Goal: Task Accomplishment & Management: Manage account settings

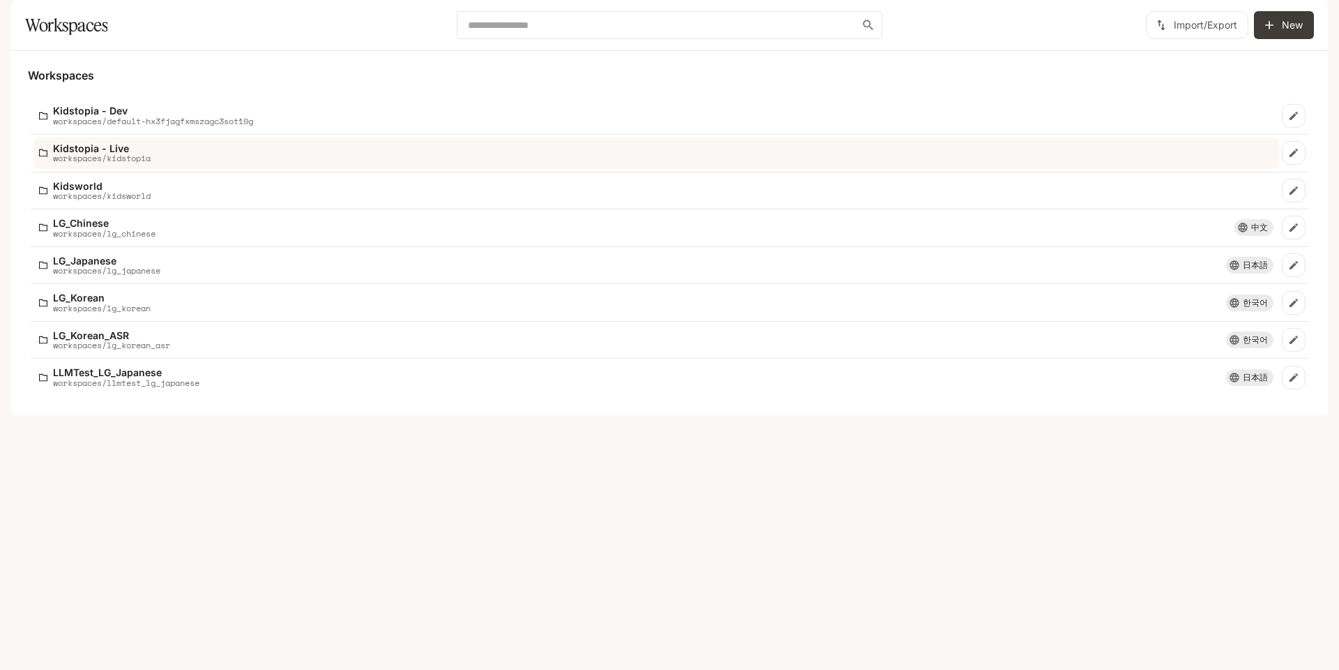
click at [133, 163] on p "workspaces/kidstopia" at bounding box center [102, 157] width 98 height 9
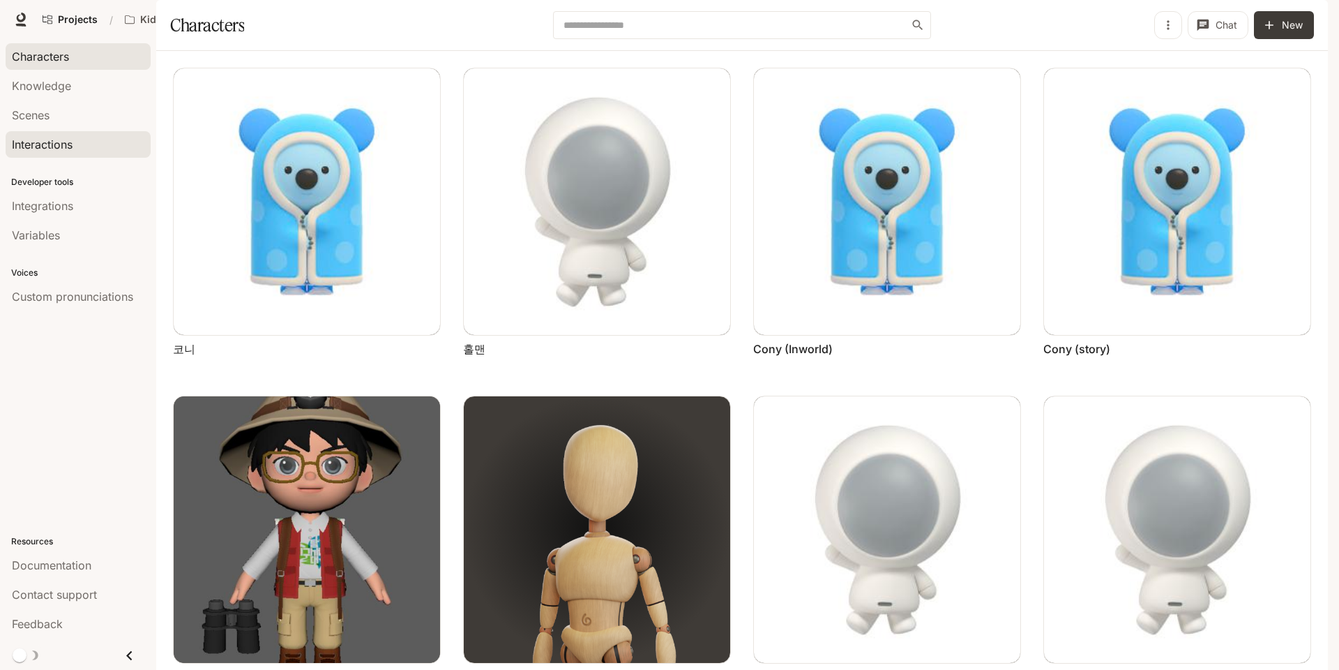
click at [86, 132] on link "Interactions" at bounding box center [78, 144] width 145 height 27
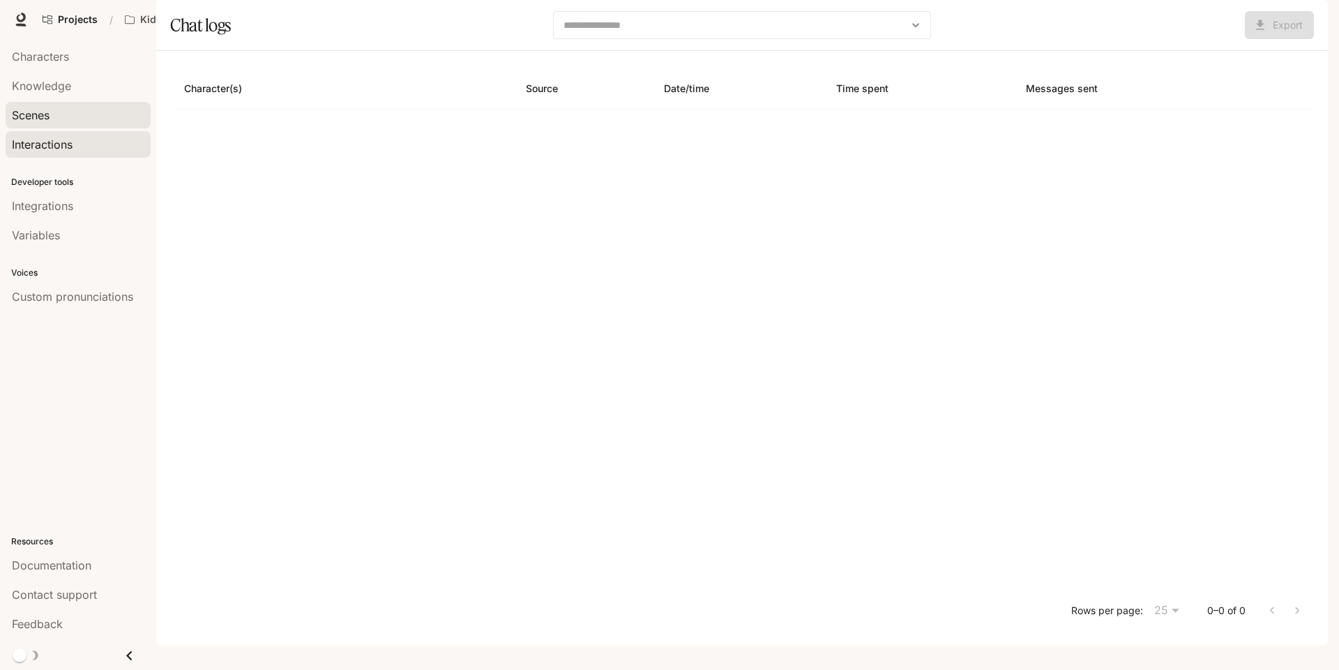
click at [86, 103] on link "Scenes" at bounding box center [78, 115] width 145 height 27
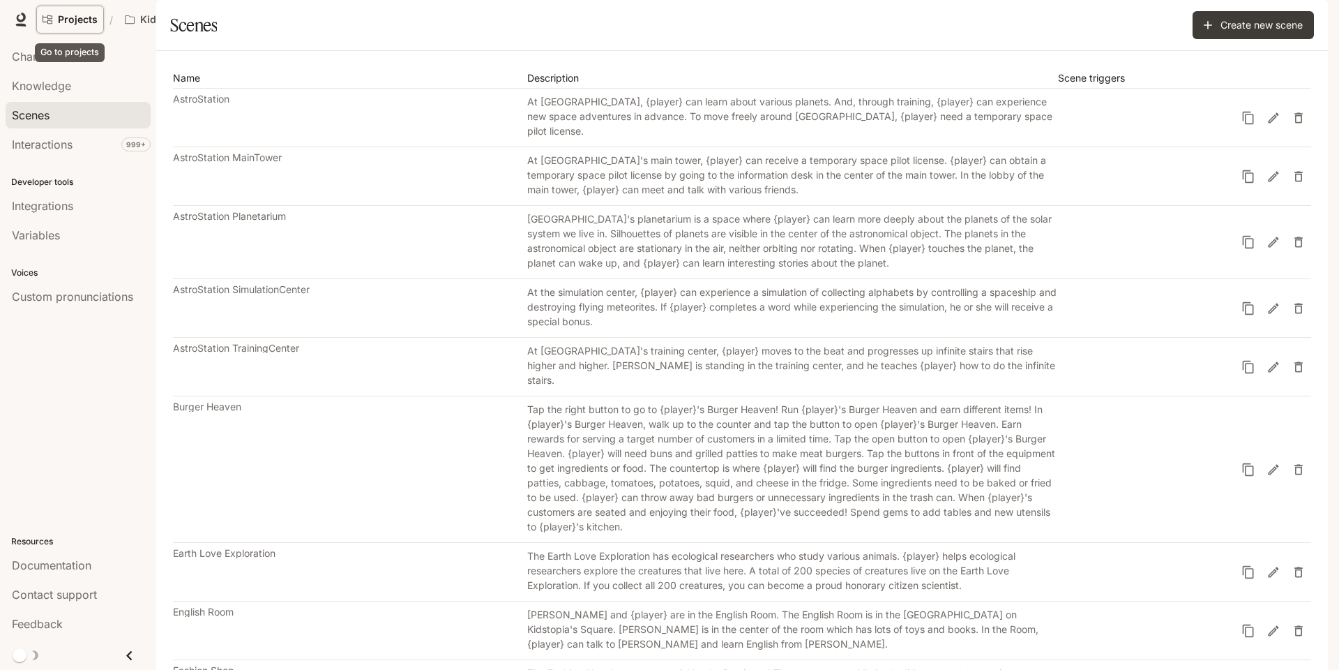
click at [68, 15] on span "Projects" at bounding box center [78, 20] width 40 height 12
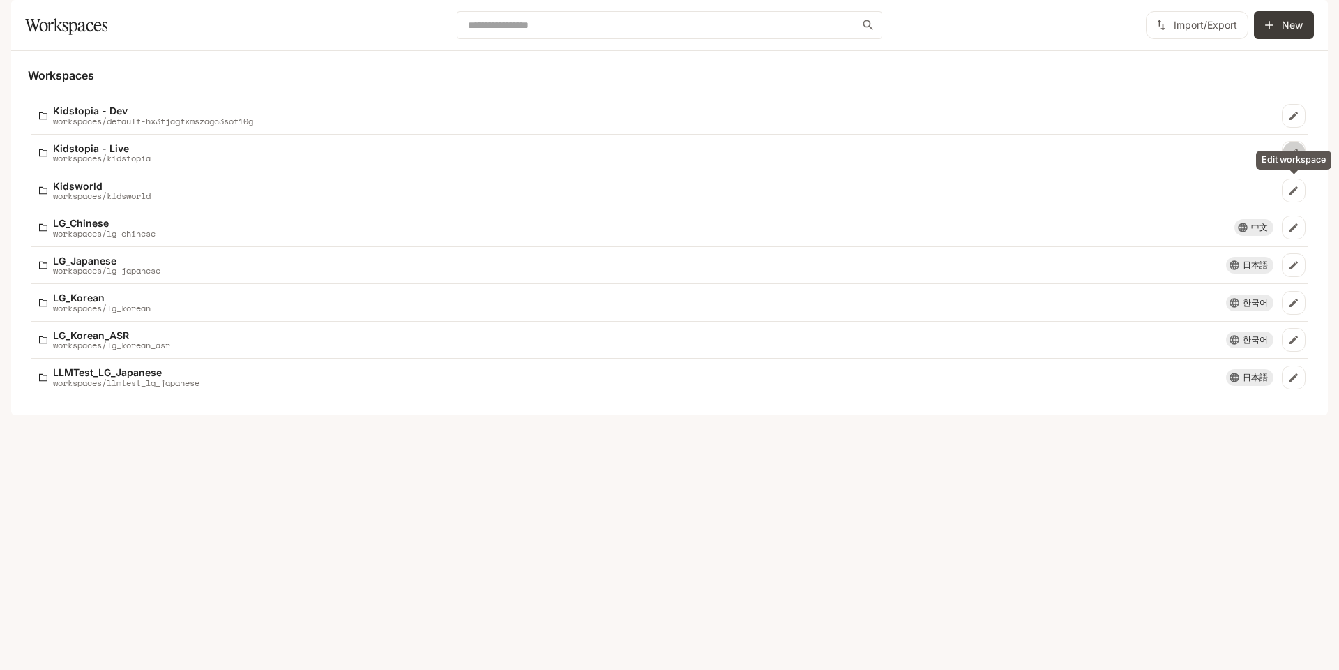
click at [1286, 165] on link "Edit workspace" at bounding box center [1294, 153] width 24 height 24
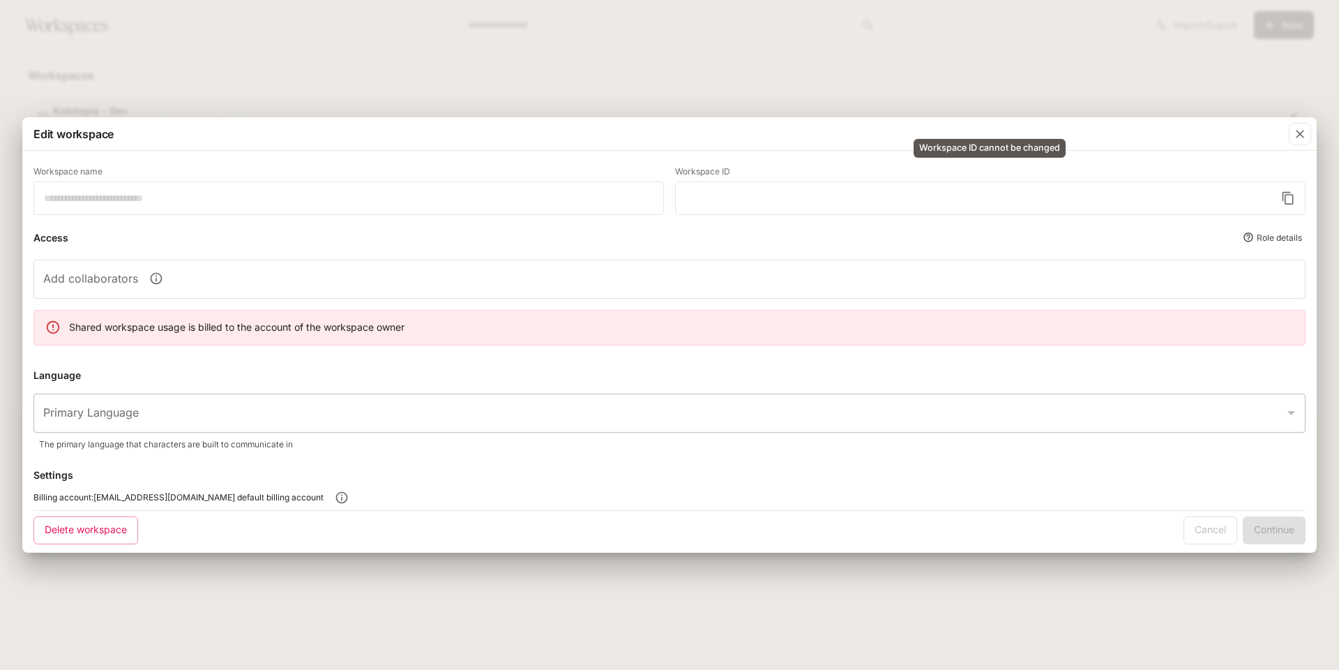
type input "**********"
type input "*********"
type input "*****"
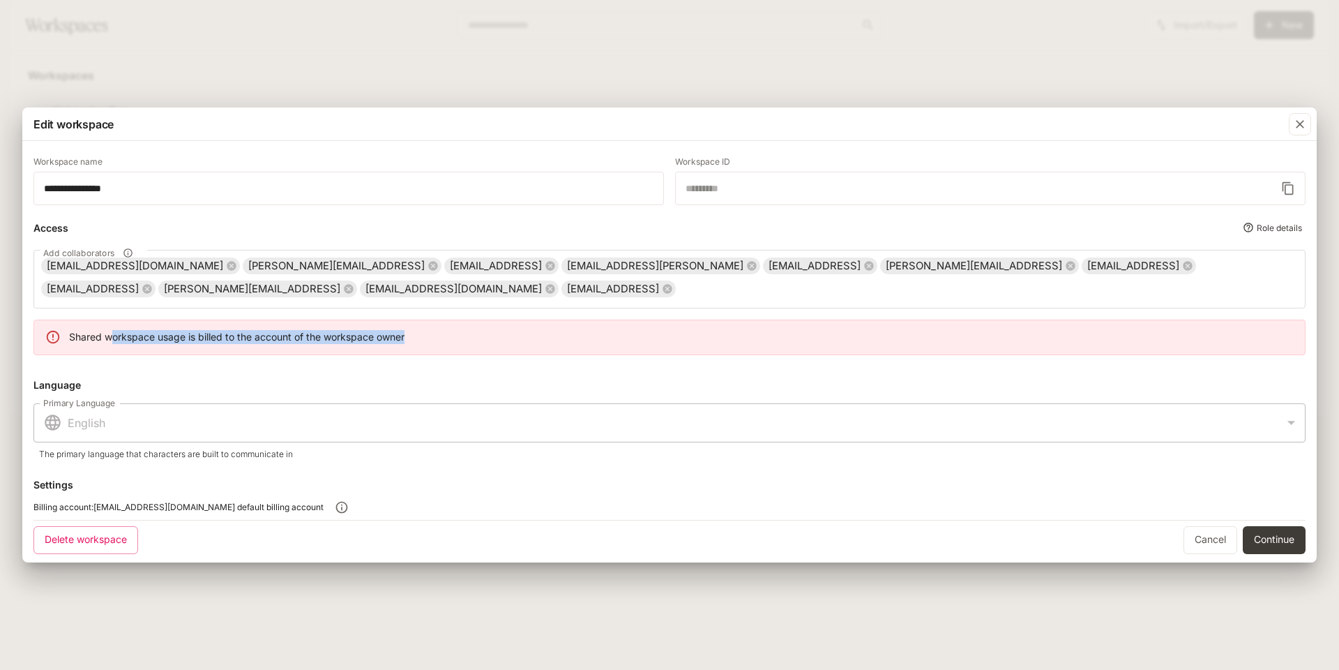
drag, startPoint x: 114, startPoint y: 335, endPoint x: 467, endPoint y: 337, distance: 352.2
click at [467, 337] on div "Shared workspace usage is billed to the account of the workspace owner" at bounding box center [669, 336] width 1272 height 35
click at [209, 375] on div "**********" at bounding box center [669, 332] width 1272 height 372
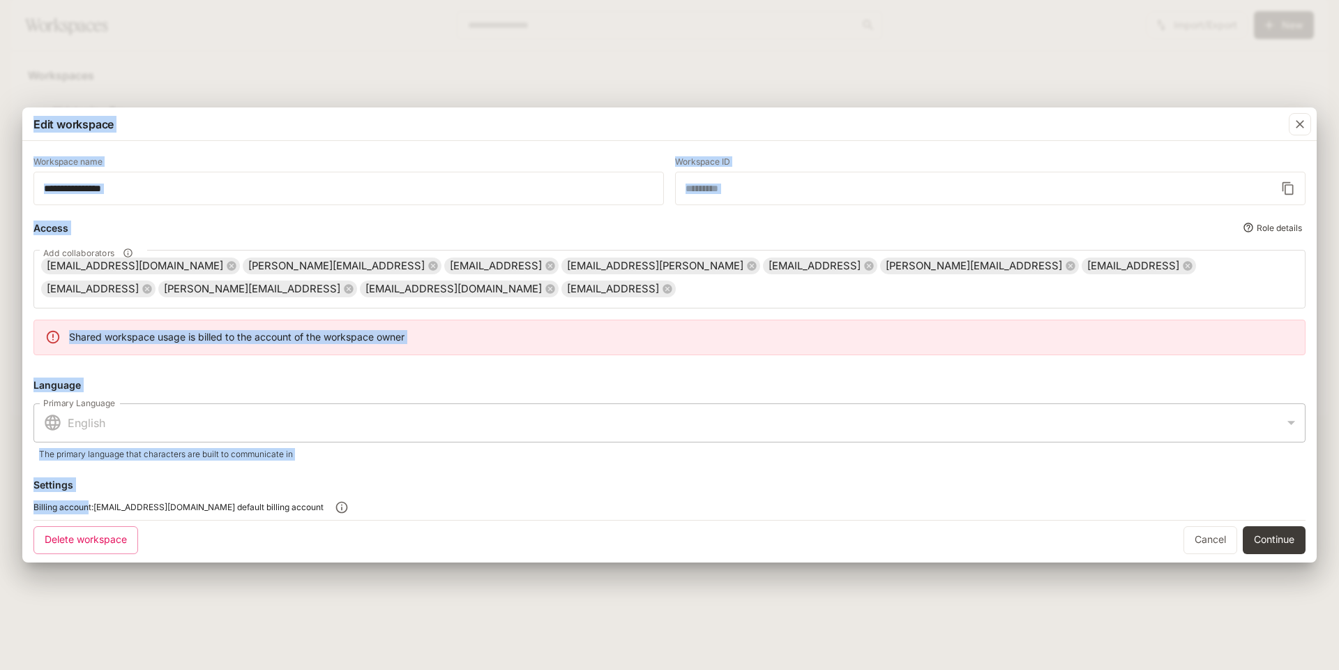
drag, startPoint x: 86, startPoint y: 507, endPoint x: 424, endPoint y: 508, distance: 337.6
click at [424, 508] on div "Billing account: [EMAIL_ADDRESS][DOMAIN_NAME] default billing account" at bounding box center [669, 506] width 1272 height 25
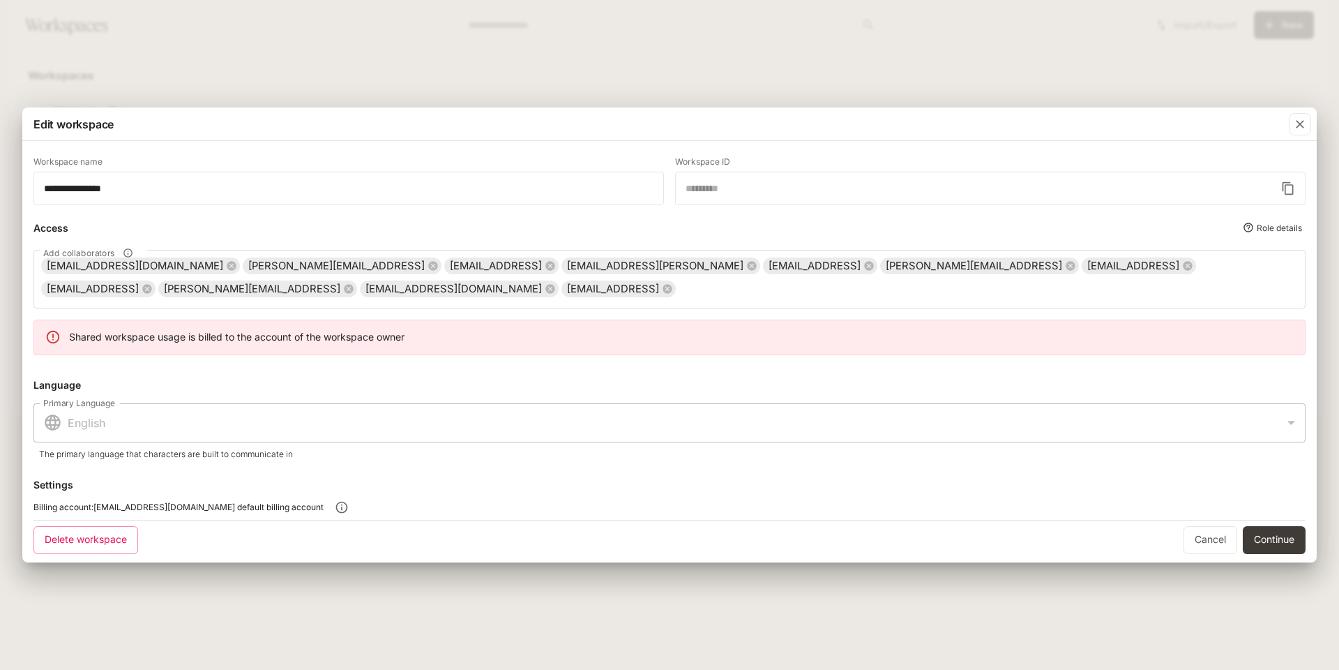
drag, startPoint x: 424, startPoint y: 508, endPoint x: 340, endPoint y: 518, distance: 84.3
click at [340, 518] on div "Billing account: [EMAIL_ADDRESS][DOMAIN_NAME] default billing account" at bounding box center [669, 506] width 1272 height 25
click at [1222, 536] on link "Cancel" at bounding box center [1211, 540] width 54 height 28
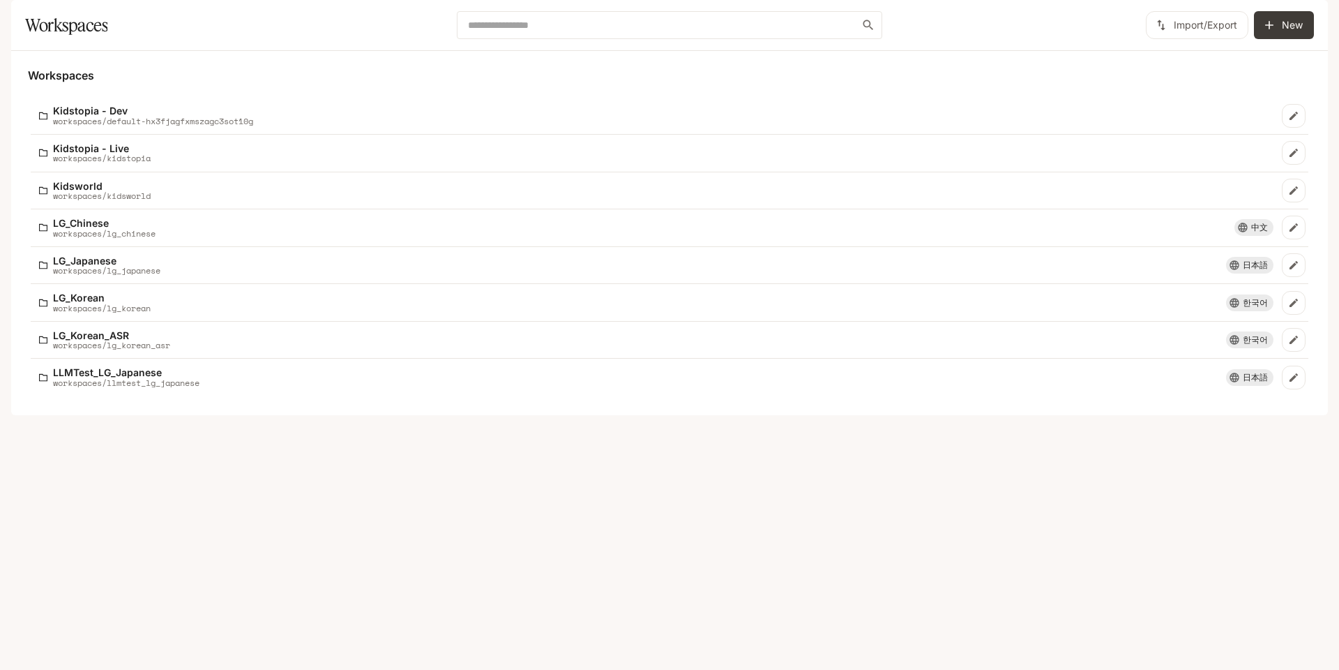
click at [1311, 20] on img "button" at bounding box center [1309, 20] width 20 height 20
click at [1174, 96] on span "Billing" at bounding box center [1221, 103] width 180 height 14
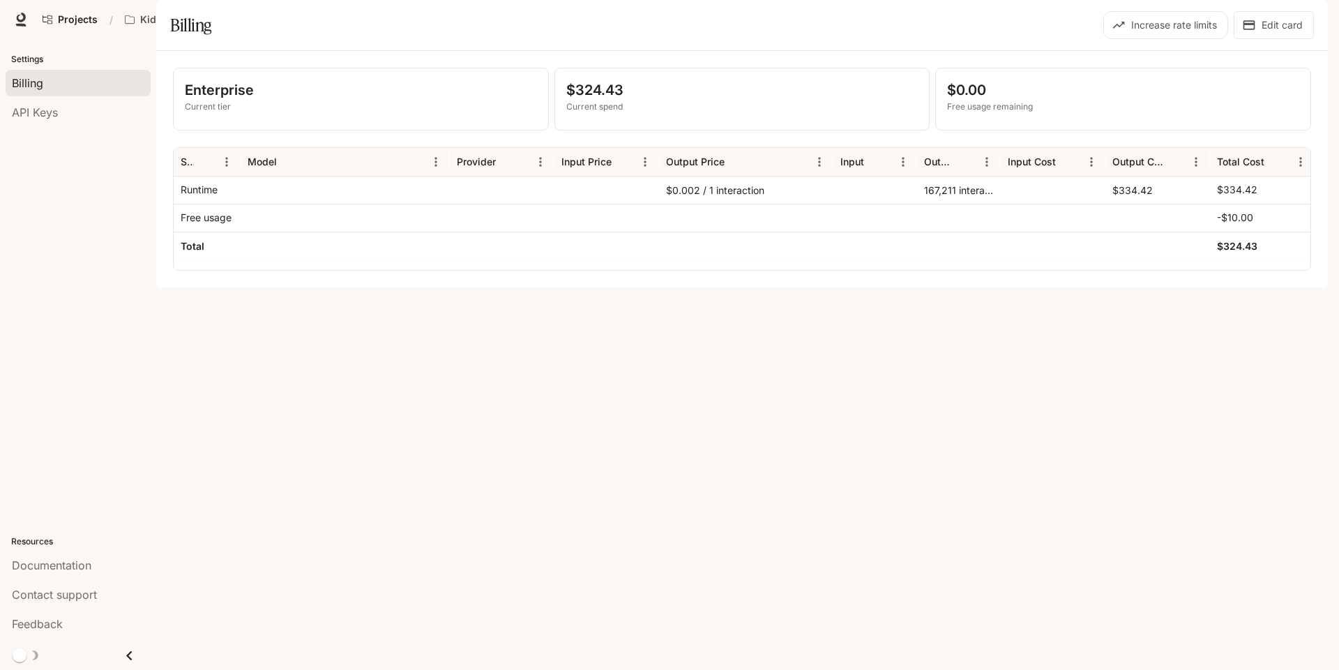
click at [492, 287] on div "Enterprise Current tier $324.43 Current spend $0.00 Free usage remaining Servic…" at bounding box center [742, 169] width 1172 height 236
click at [1268, 39] on button "Edit card" at bounding box center [1274, 25] width 80 height 28
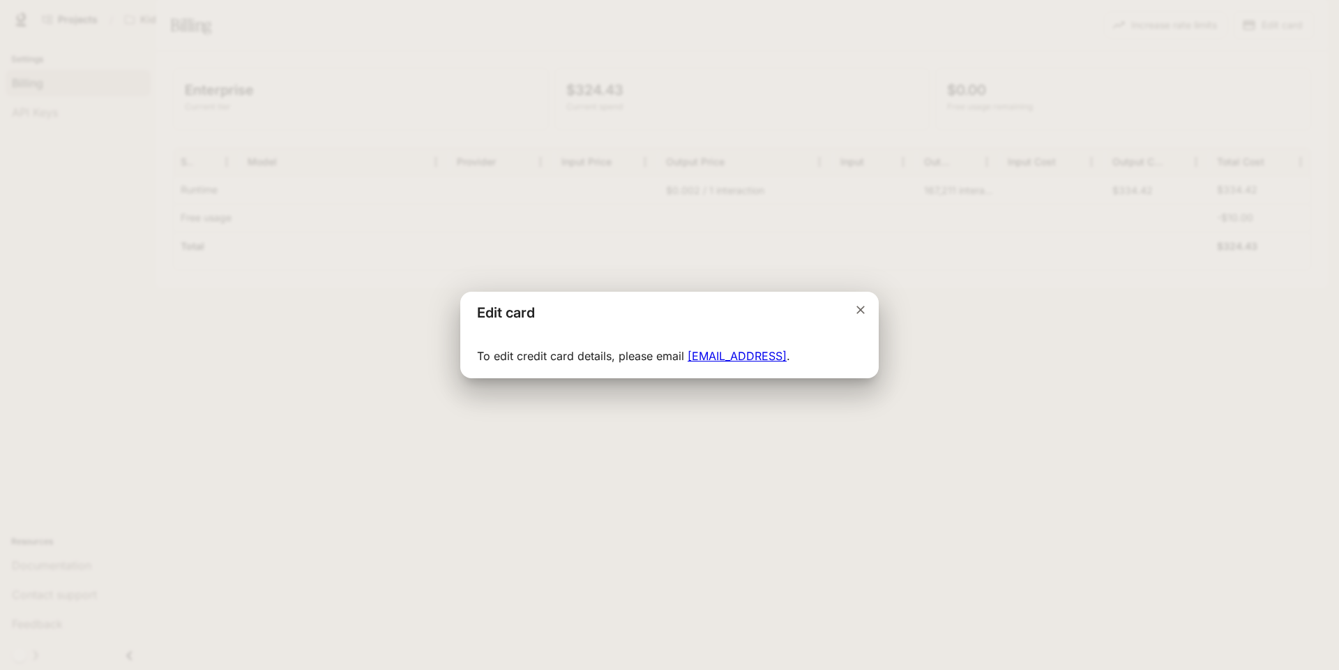
click at [620, 357] on p "To edit credit card details, please email [EMAIL_ADDRESS] ." at bounding box center [669, 355] width 385 height 17
click at [612, 433] on div "Edit card To edit credit card details, please email [EMAIL_ADDRESS] ." at bounding box center [669, 335] width 1339 height 670
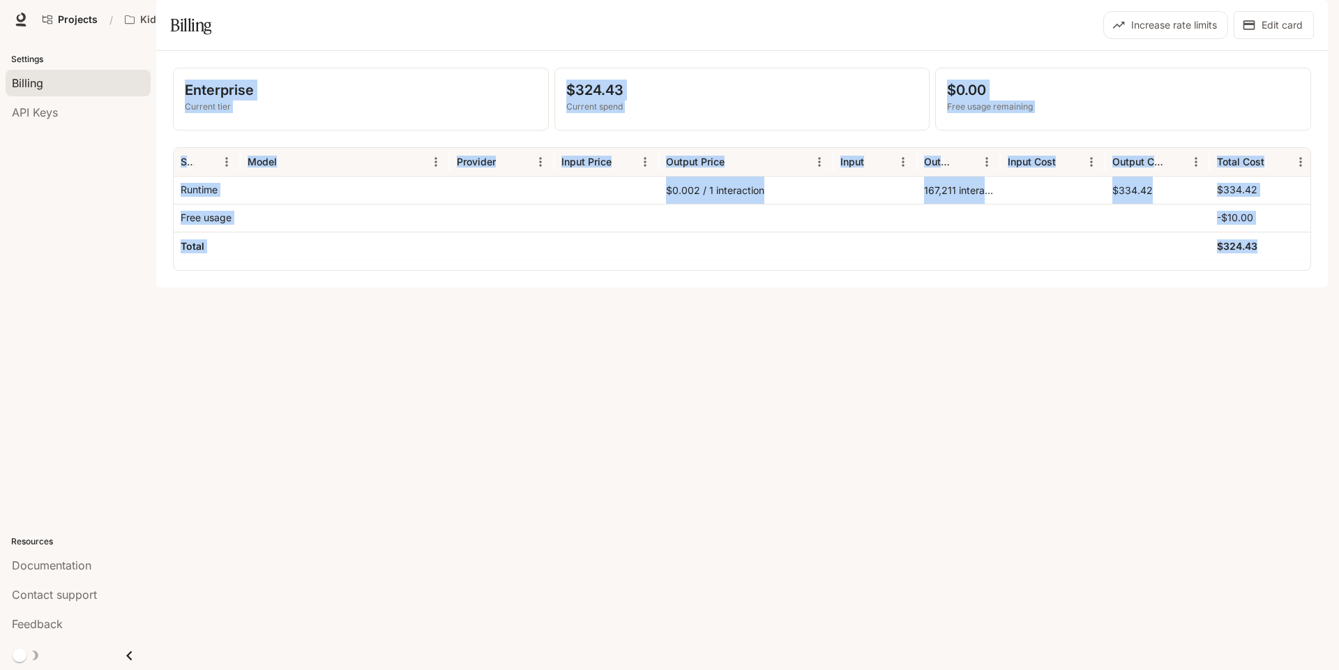
drag, startPoint x: 613, startPoint y: 433, endPoint x: 250, endPoint y: 66, distance: 516.4
click at [250, 66] on main "Character studio Portal Settings Billing API Keys Resources Documentation Conta…" at bounding box center [742, 143] width 1172 height 287
click at [250, 39] on div "Billing" at bounding box center [454, 25] width 569 height 28
drag, startPoint x: 171, startPoint y: 65, endPoint x: 1101, endPoint y: 448, distance: 1005.4
click at [1101, 287] on main "Character studio Portal Settings Billing API Keys Resources Documentation Conta…" at bounding box center [742, 143] width 1172 height 287
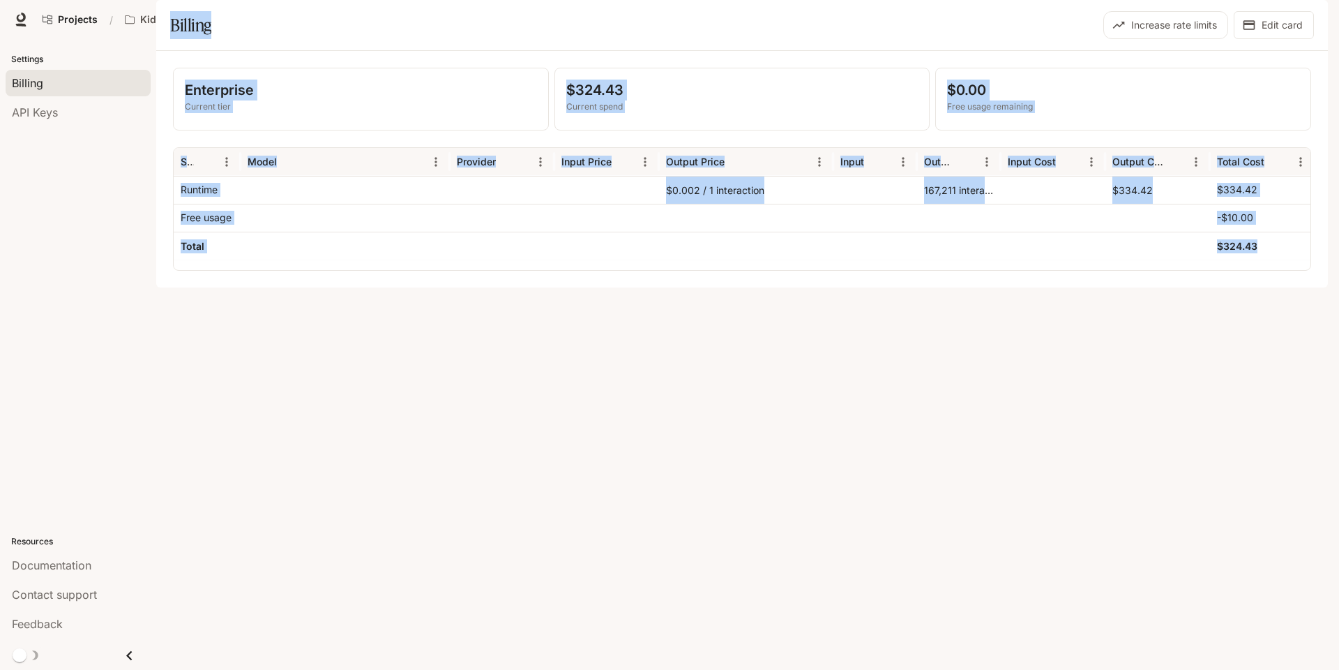
click at [1101, 287] on div "Enterprise Current tier $324.43 Current spend $0.00 Free usage remaining Servic…" at bounding box center [742, 169] width 1172 height 236
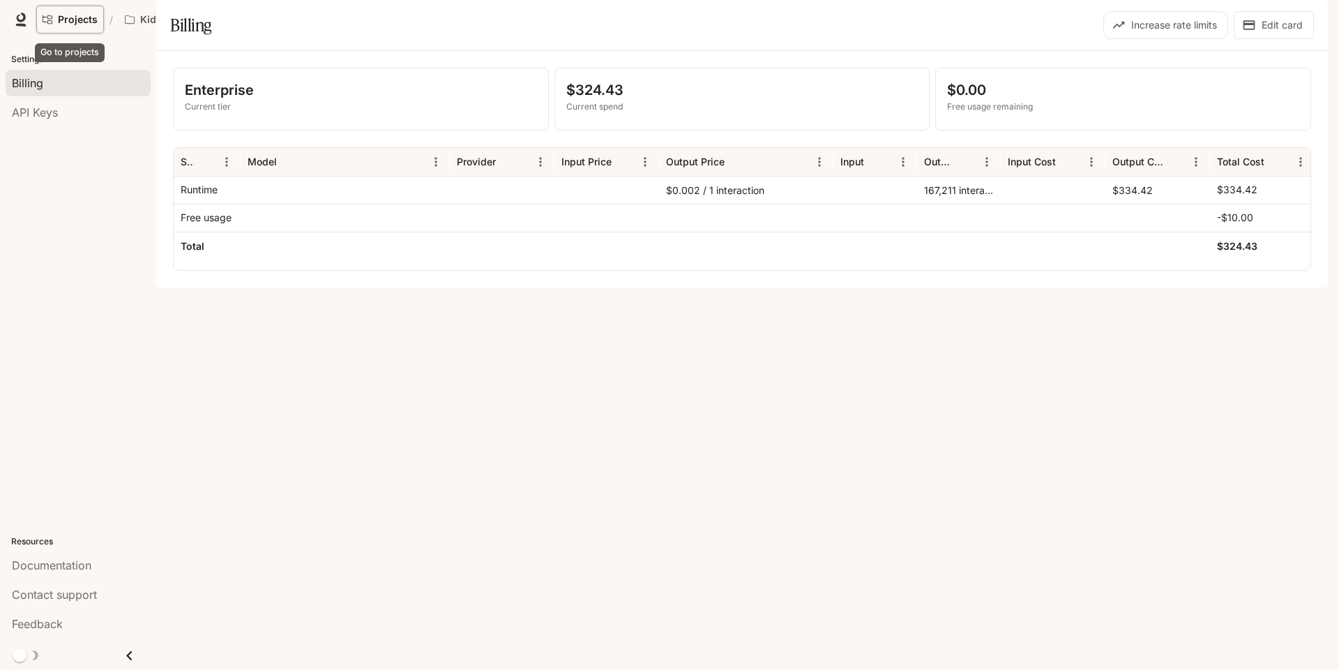
click at [64, 18] on span "Projects" at bounding box center [78, 20] width 40 height 12
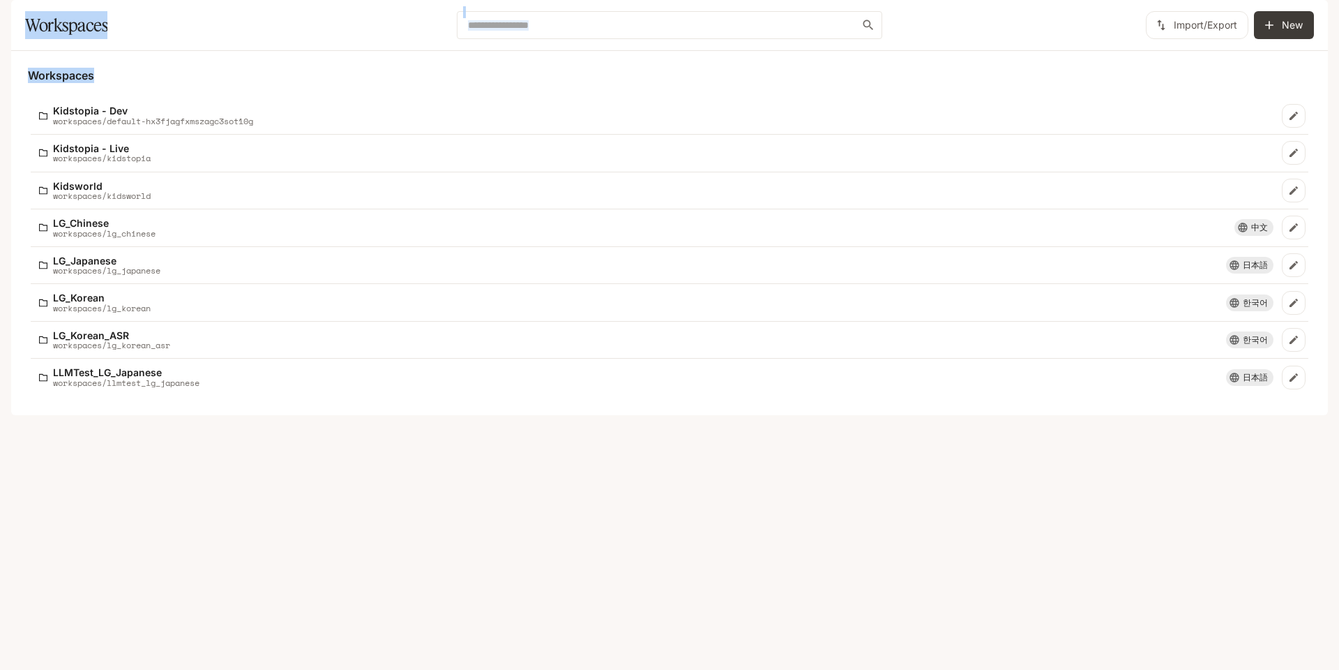
drag, startPoint x: 64, startPoint y: 18, endPoint x: 658, endPoint y: 534, distance: 786.6
click at [658, 534] on div "Skip to main content Workspaces ​ Import/Export New Workspaces Kidstopia - Dev …" at bounding box center [669, 335] width 1339 height 670
click at [658, 415] on div "Workspaces Kidstopia - Dev workspaces/default-hx3fjagfxmszagc3sot10g Kidstopia …" at bounding box center [669, 233] width 1317 height 364
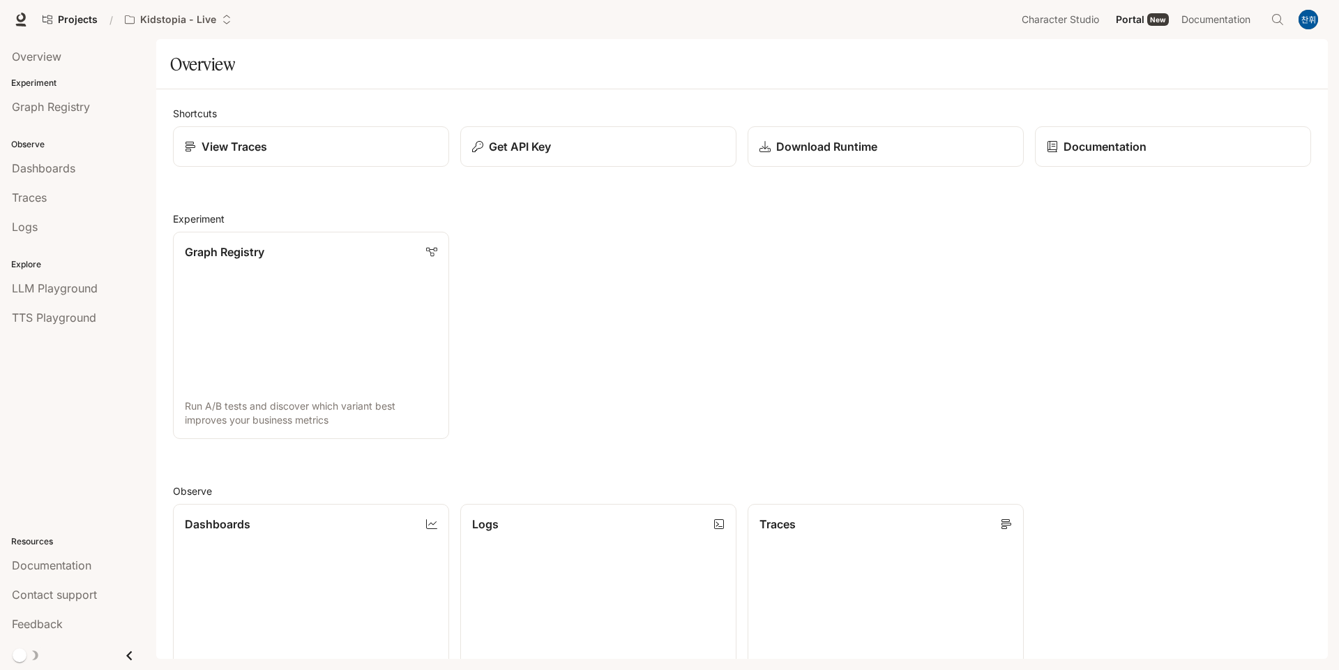
click at [1310, 13] on img "button" at bounding box center [1309, 20] width 20 height 20
click at [239, 188] on div "Shortcuts View Traces Get API Key Download Runtime Documentation Experiment Gra…" at bounding box center [739, 543] width 1133 height 874
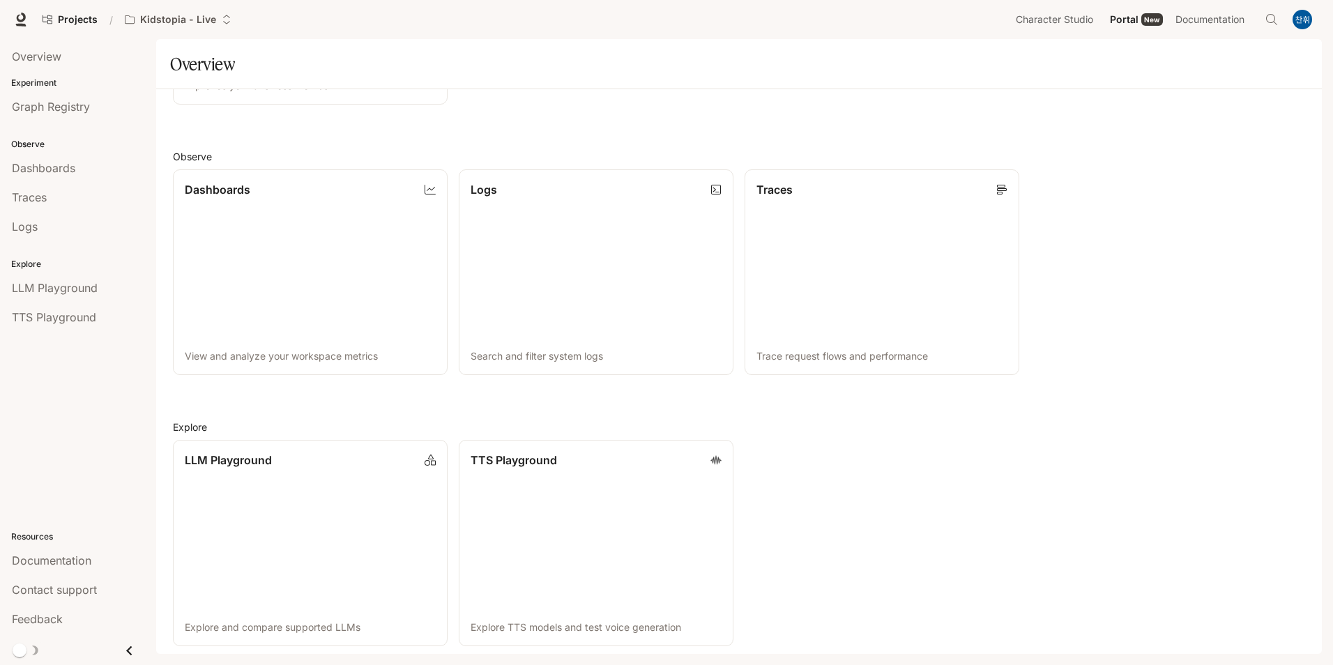
scroll to position [338, 0]
click at [1234, 511] on div "LLM Playground Explore and compare supported LLMs TTS Playground Explore TTS mo…" at bounding box center [734, 533] width 1144 height 218
click at [1305, 22] on img "button" at bounding box center [1303, 20] width 20 height 20
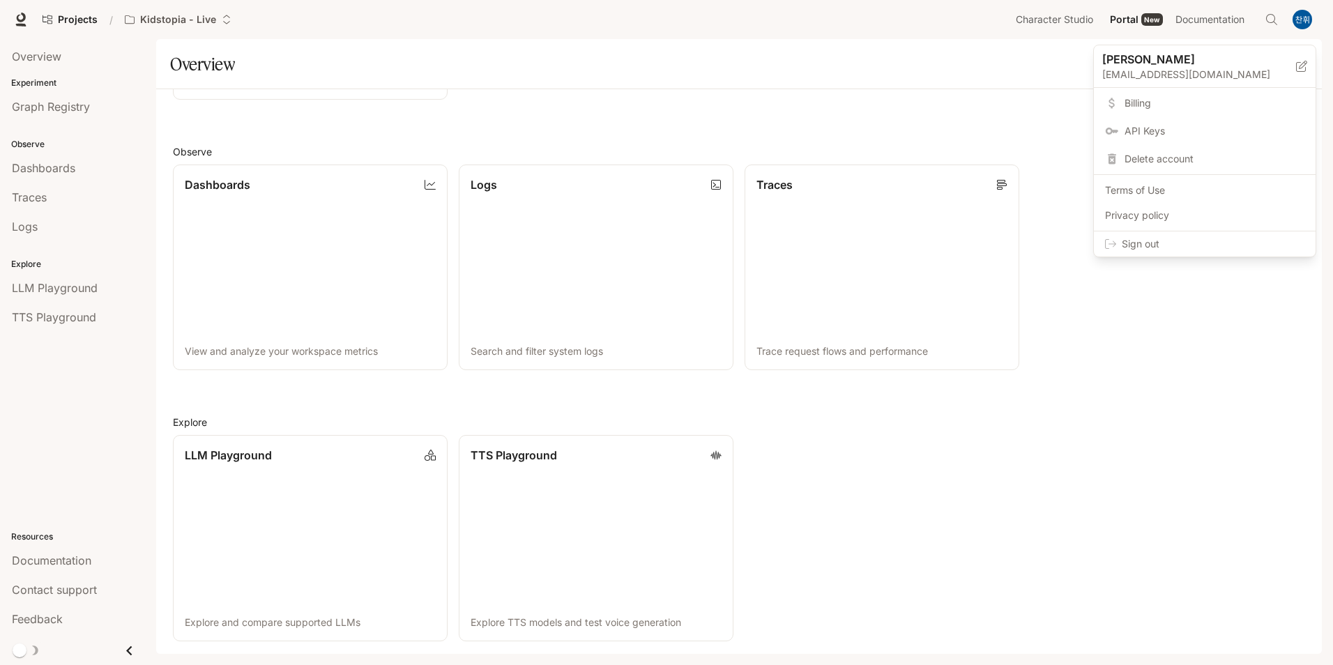
click at [1155, 248] on span "Sign out" at bounding box center [1213, 244] width 183 height 14
